Goal: Task Accomplishment & Management: Manage account settings

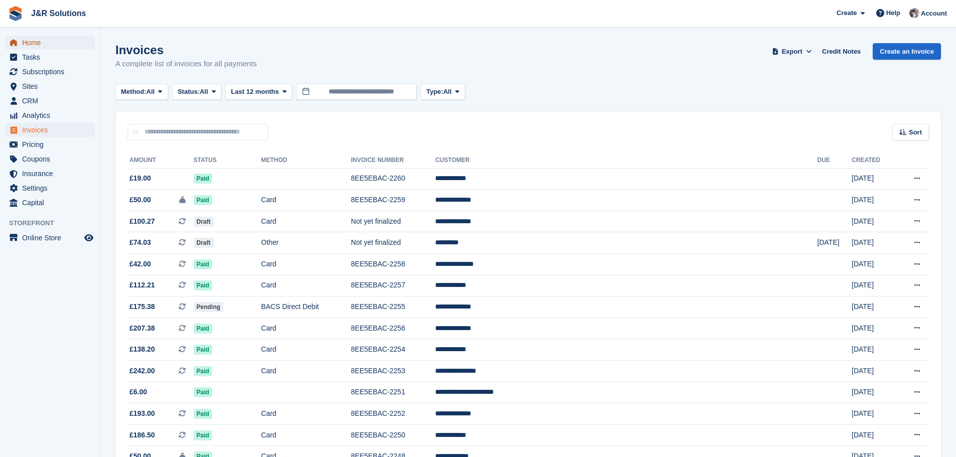
click at [27, 45] on span "Home" at bounding box center [52, 43] width 60 height 14
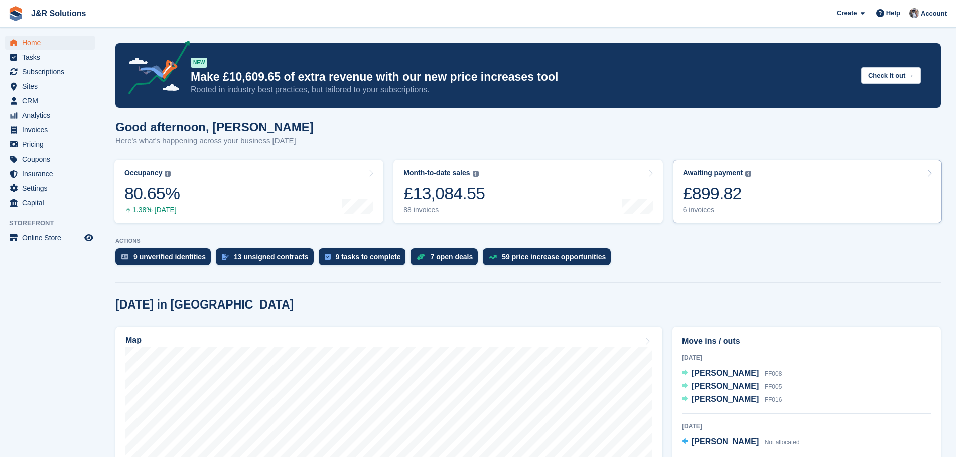
click at [796, 196] on link "Awaiting payment The total outstanding balance on all open invoices. £899.82 6 …" at bounding box center [807, 192] width 269 height 64
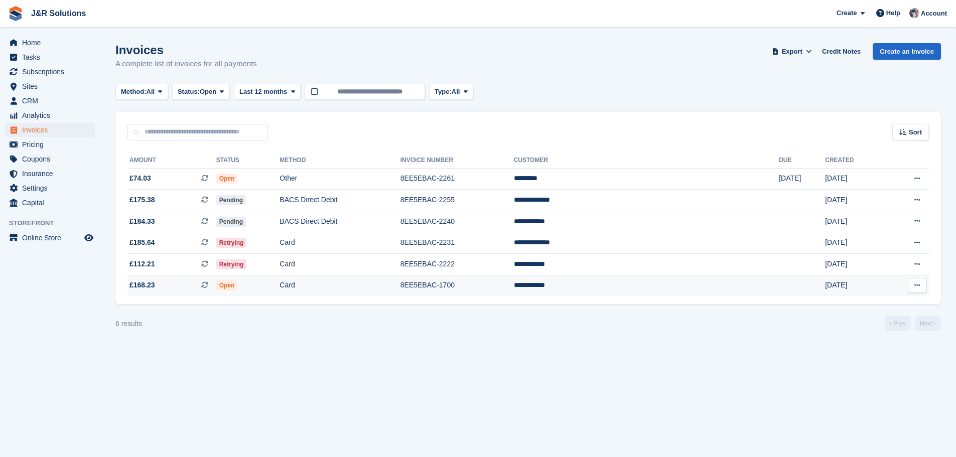
click at [626, 284] on td "**********" at bounding box center [646, 285] width 265 height 21
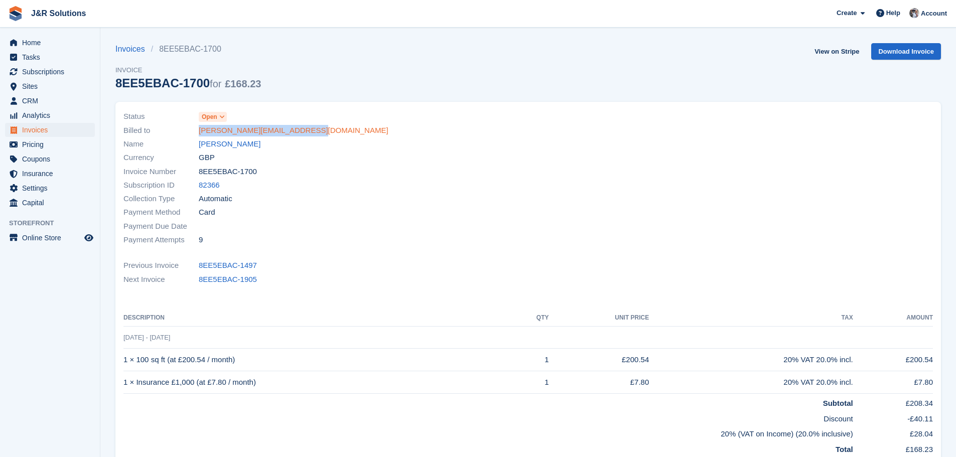
drag, startPoint x: 301, startPoint y: 131, endPoint x: 199, endPoint y: 136, distance: 101.9
click at [199, 136] on div "Billed to lisa.riddell6994@outlook.com" at bounding box center [322, 130] width 399 height 14
copy link "lisa.riddell6994@outlook.com"
